Goal: Find specific page/section: Find specific page/section

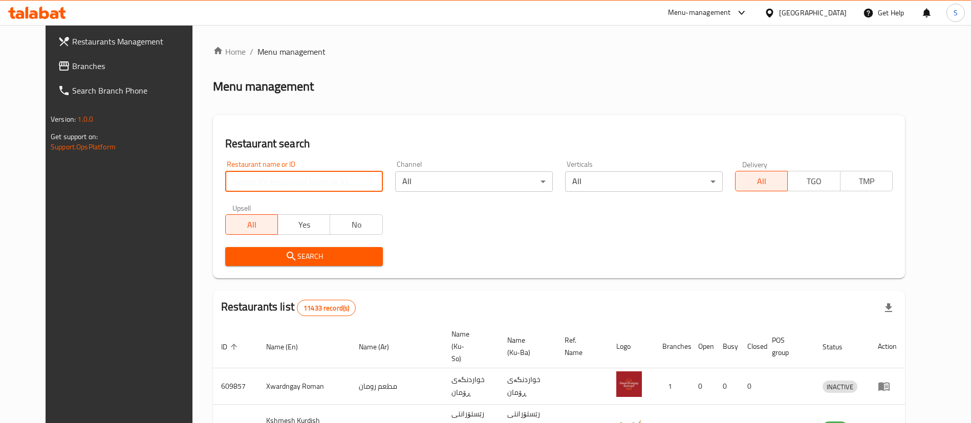
drag, startPoint x: 0, startPoint y: 0, endPoint x: 326, endPoint y: 177, distance: 371.0
click at [326, 177] on input "search" at bounding box center [304, 181] width 158 height 20
type input "yasin qa"
click button "Search" at bounding box center [304, 256] width 158 height 19
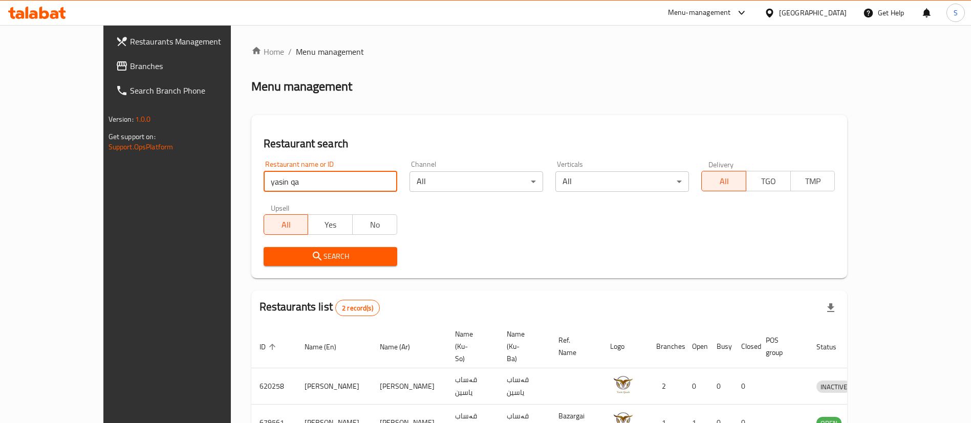
scroll to position [50, 0]
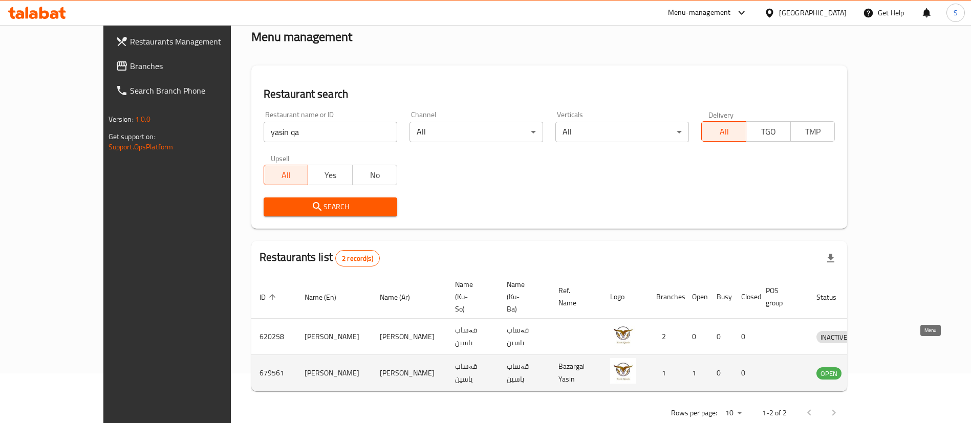
click at [884, 367] on icon "enhanced table" at bounding box center [877, 373] width 12 height 12
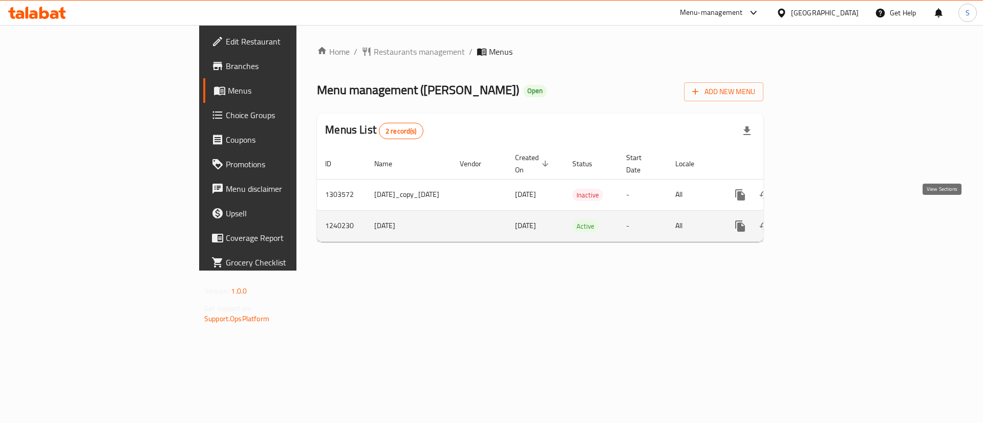
click at [820, 220] on icon "enhanced table" at bounding box center [814, 226] width 12 height 12
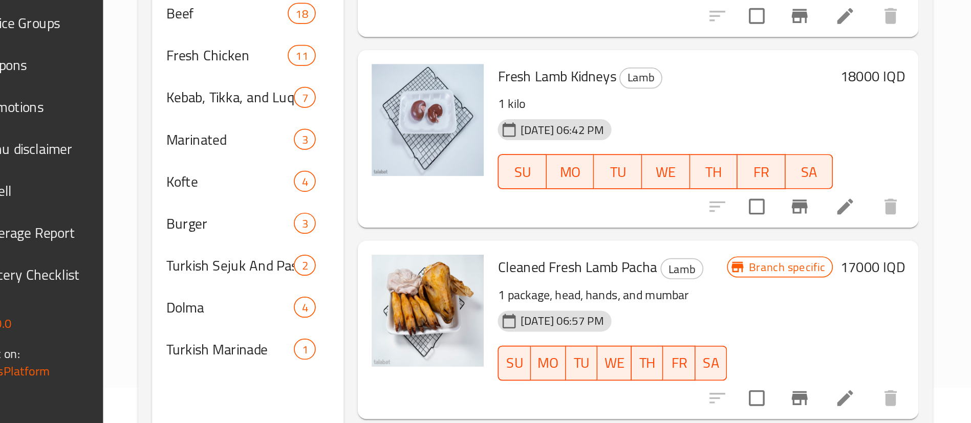
scroll to position [20, 0]
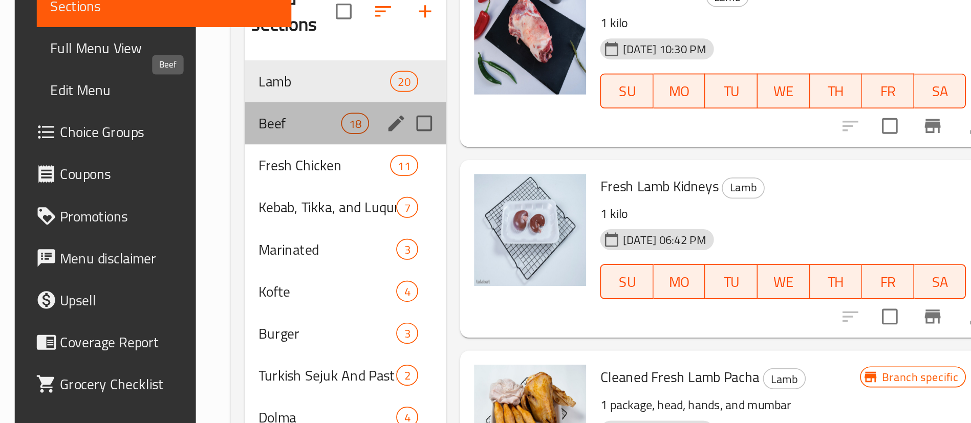
click at [311, 178] on span "Beef" at bounding box center [335, 184] width 48 height 12
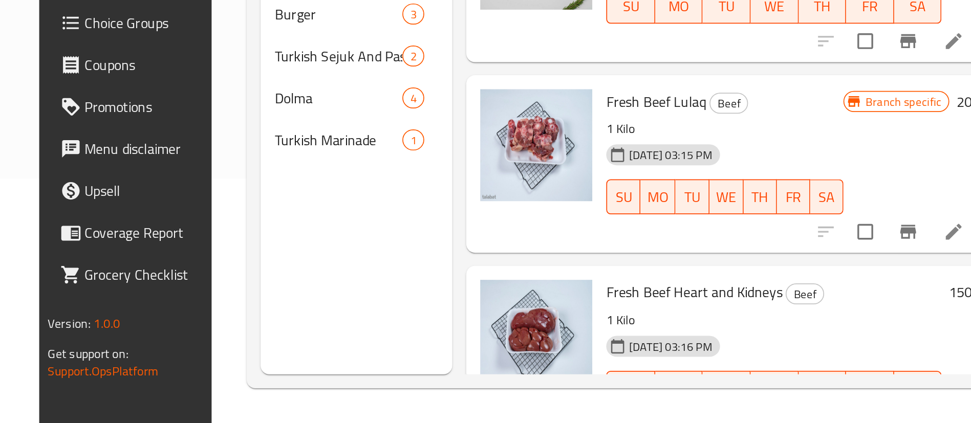
scroll to position [143, 0]
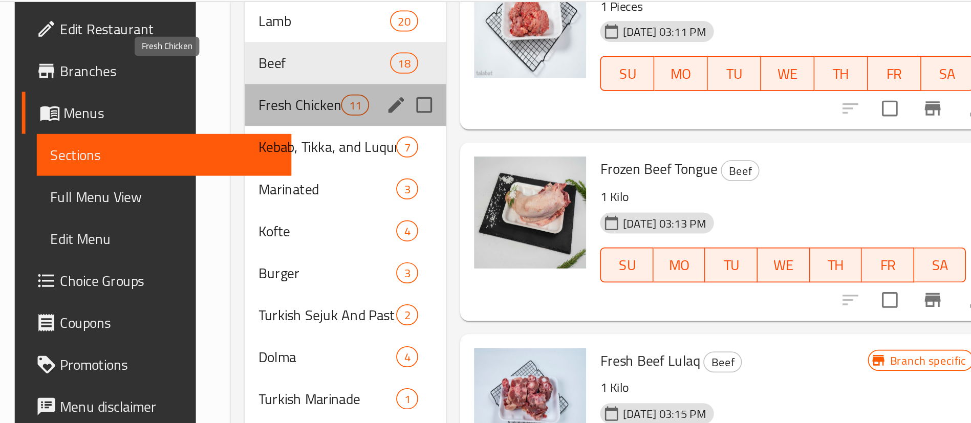
click at [311, 80] on span "Fresh Chicken" at bounding box center [335, 86] width 48 height 12
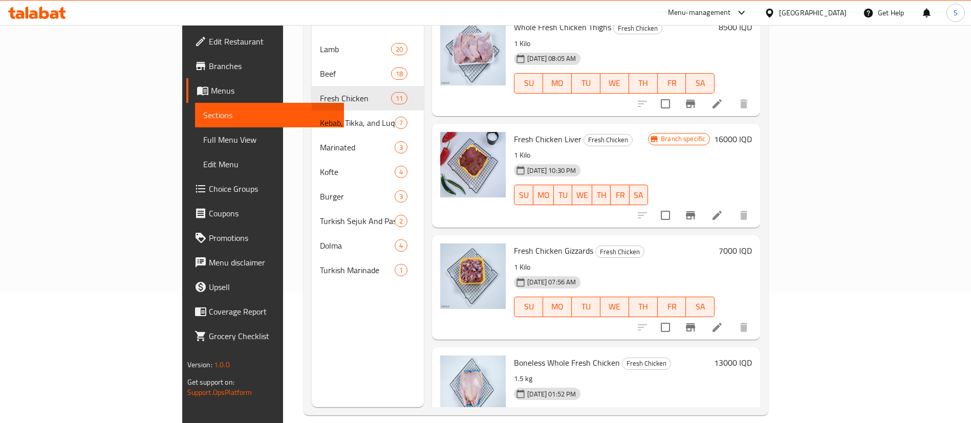
scroll to position [143, 0]
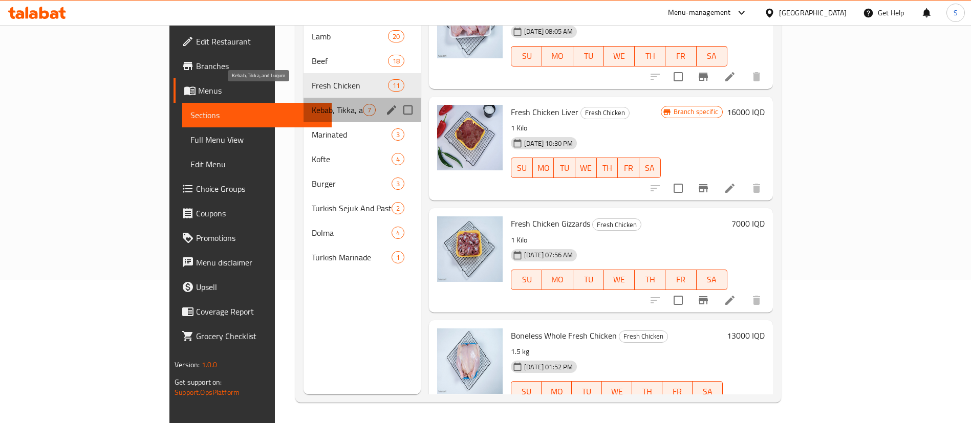
click at [312, 104] on span "Kebab, Tikka, and Luqum" at bounding box center [337, 110] width 51 height 12
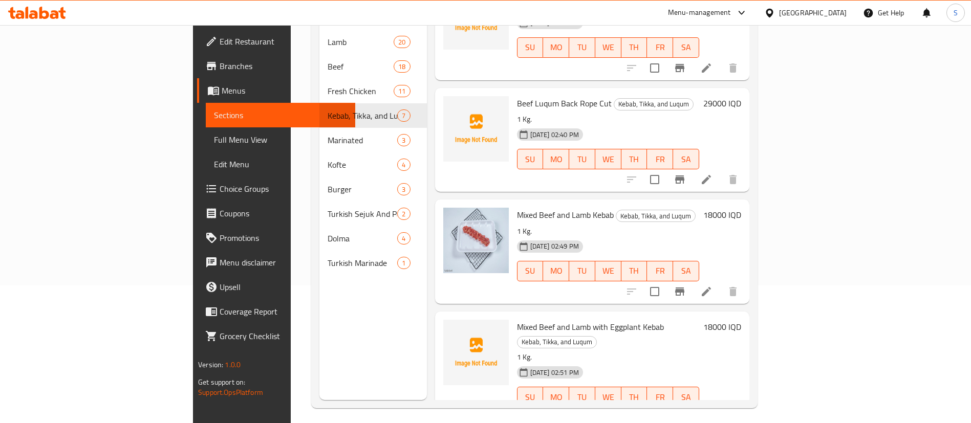
scroll to position [143, 0]
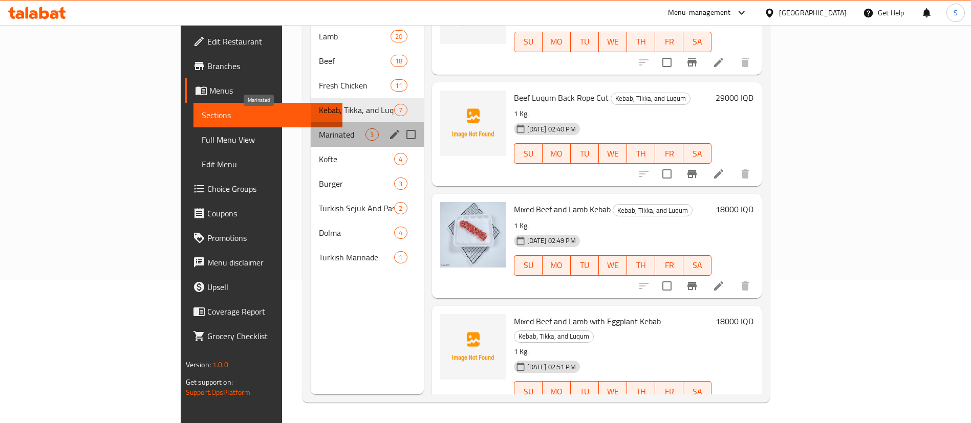
click at [319, 128] on span "Marinated" at bounding box center [342, 134] width 47 height 12
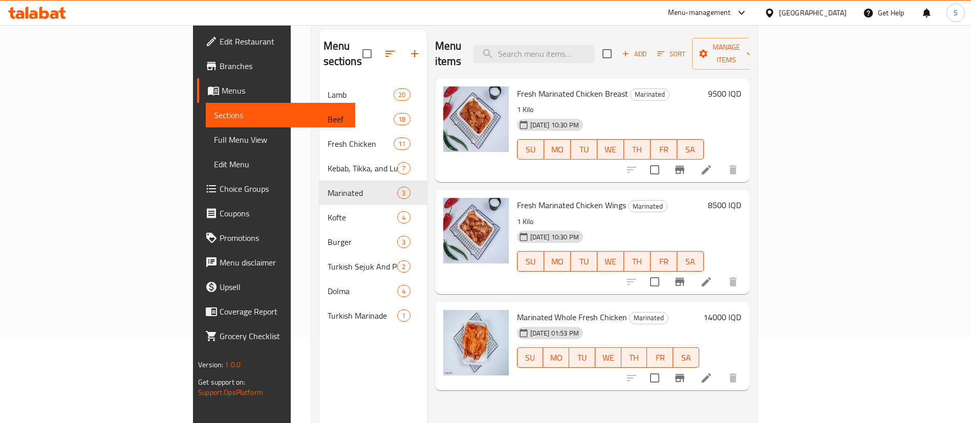
scroll to position [112, 0]
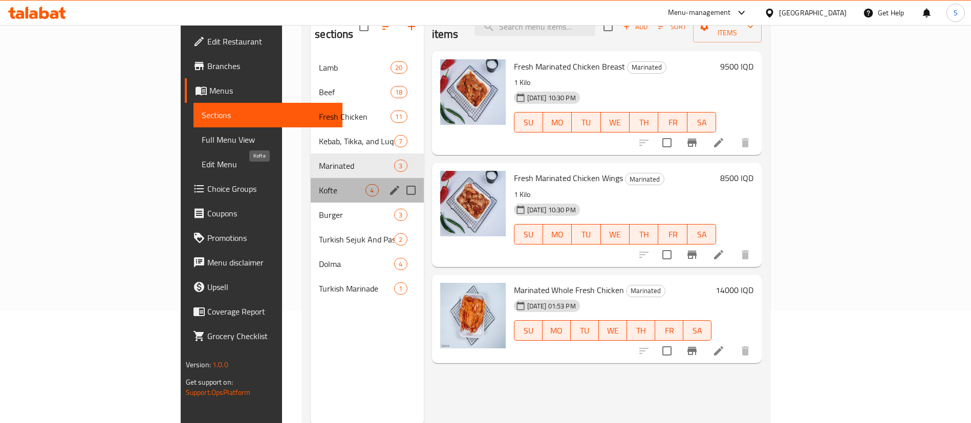
click at [319, 184] on span "Kofte" at bounding box center [342, 190] width 47 height 12
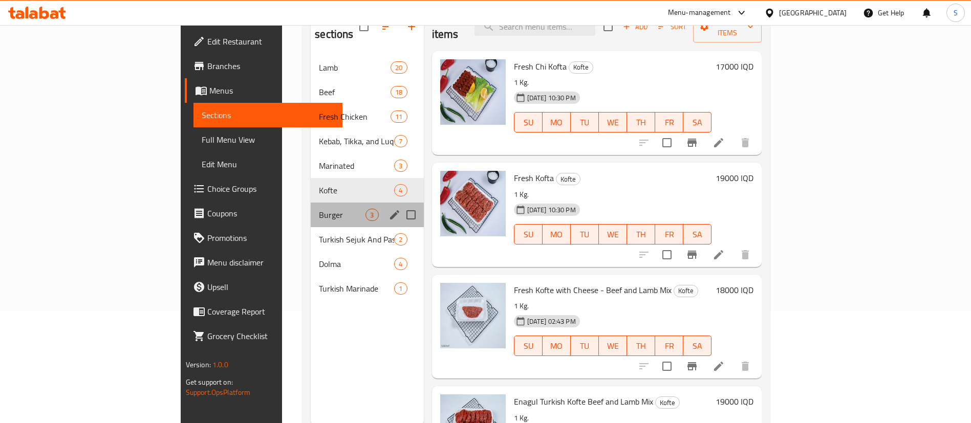
click at [311, 207] on div "Burger 3" at bounding box center [367, 215] width 113 height 25
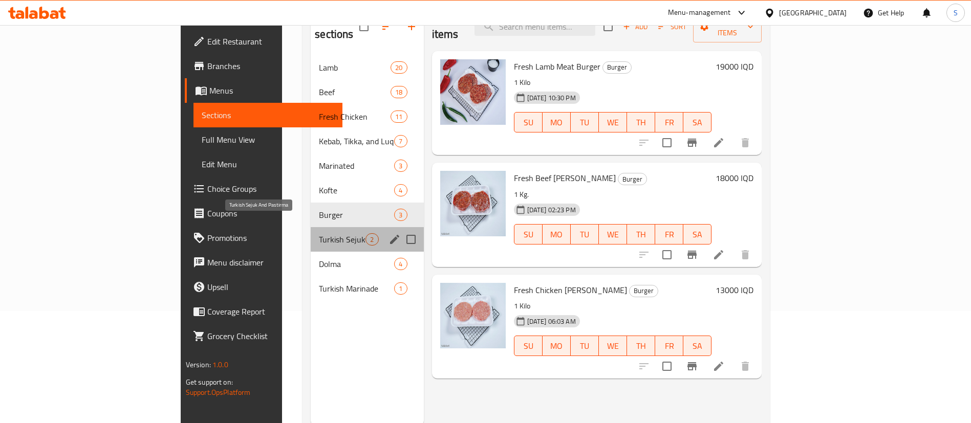
click at [319, 233] on span "Turkish Sejuk And Pastirma" at bounding box center [342, 239] width 47 height 12
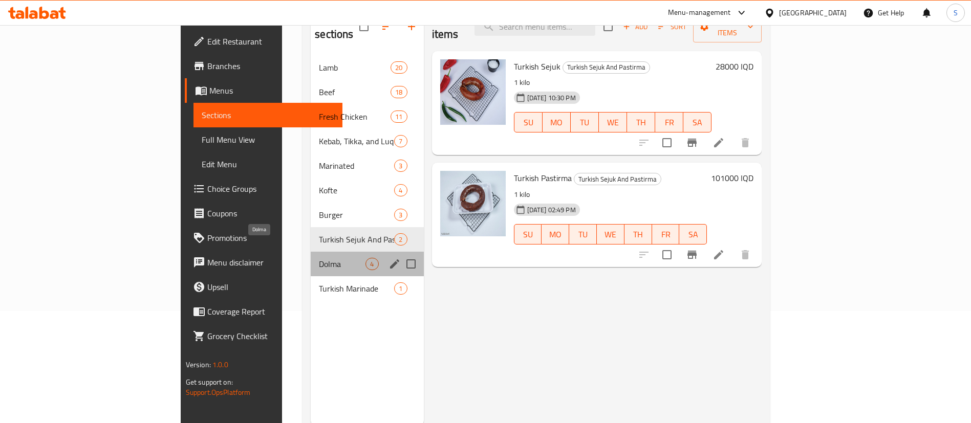
click at [319, 258] on span "Dolma" at bounding box center [342, 264] width 47 height 12
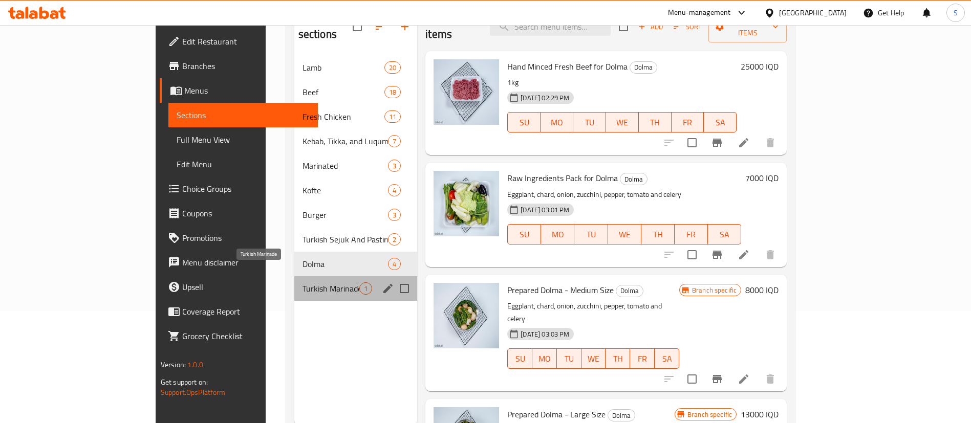
click at [302, 282] on span "Turkish Marinade" at bounding box center [330, 288] width 57 height 12
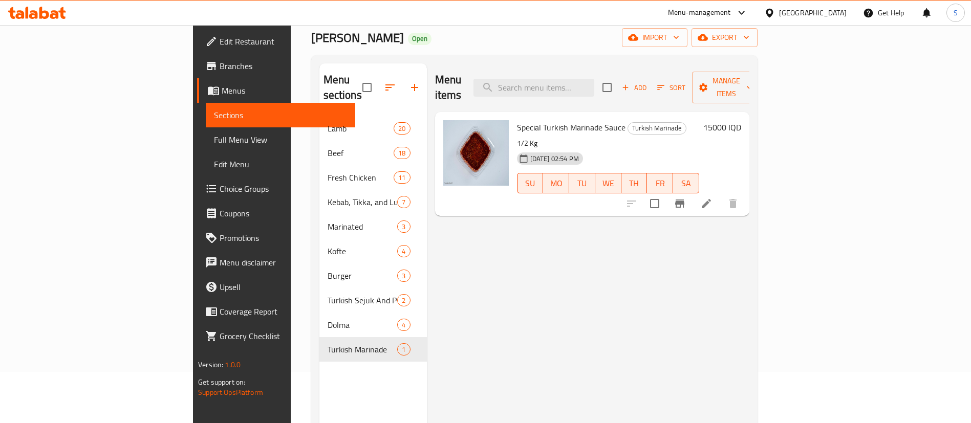
scroll to position [51, 0]
